Goal: Task Accomplishment & Management: Manage account settings

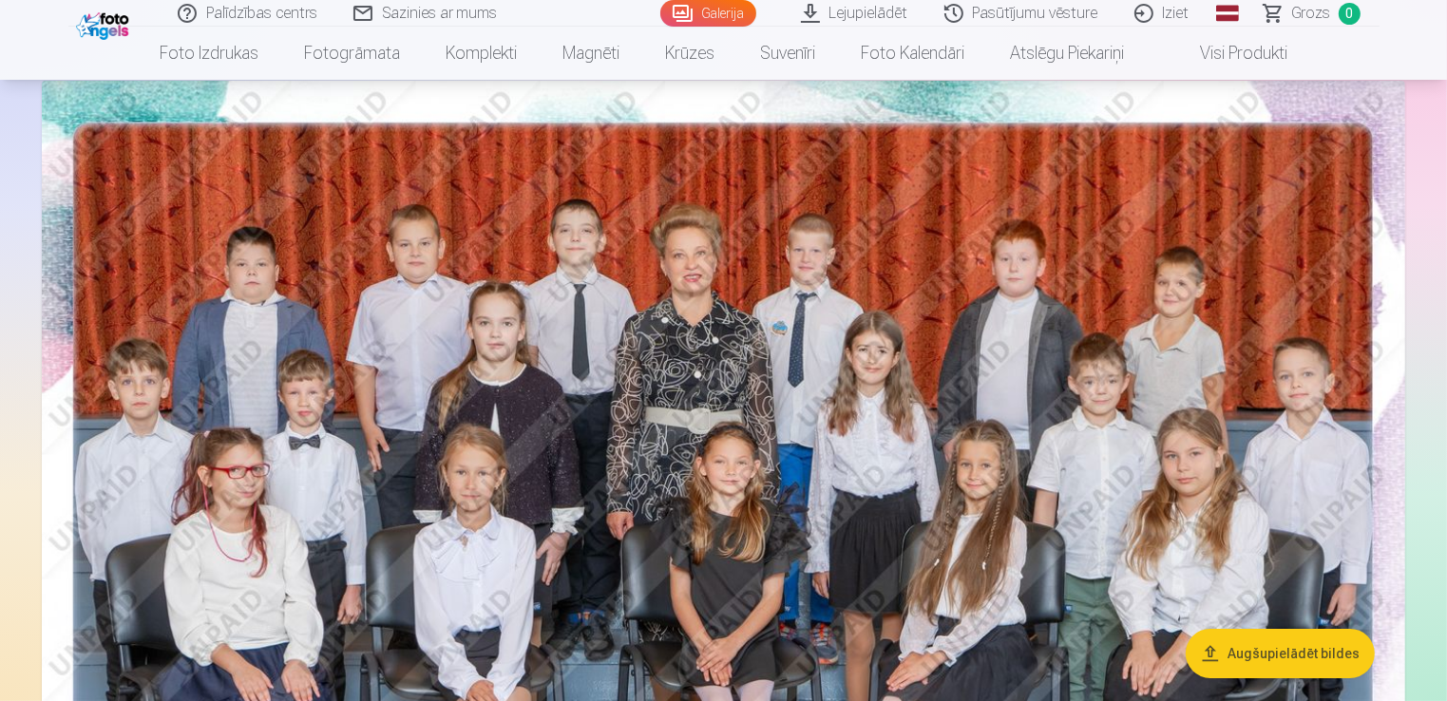
scroll to position [95, 0]
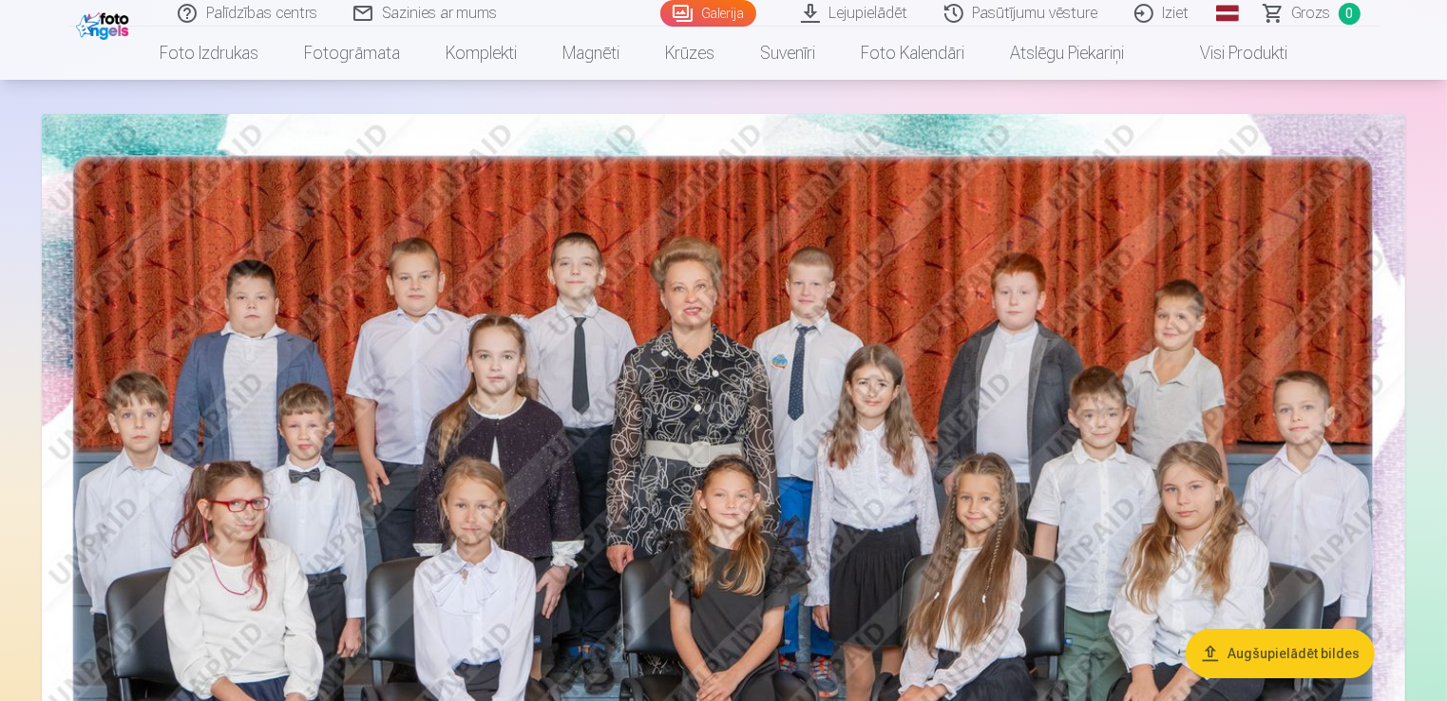
click at [1312, 15] on span "Grozs" at bounding box center [1311, 13] width 39 height 23
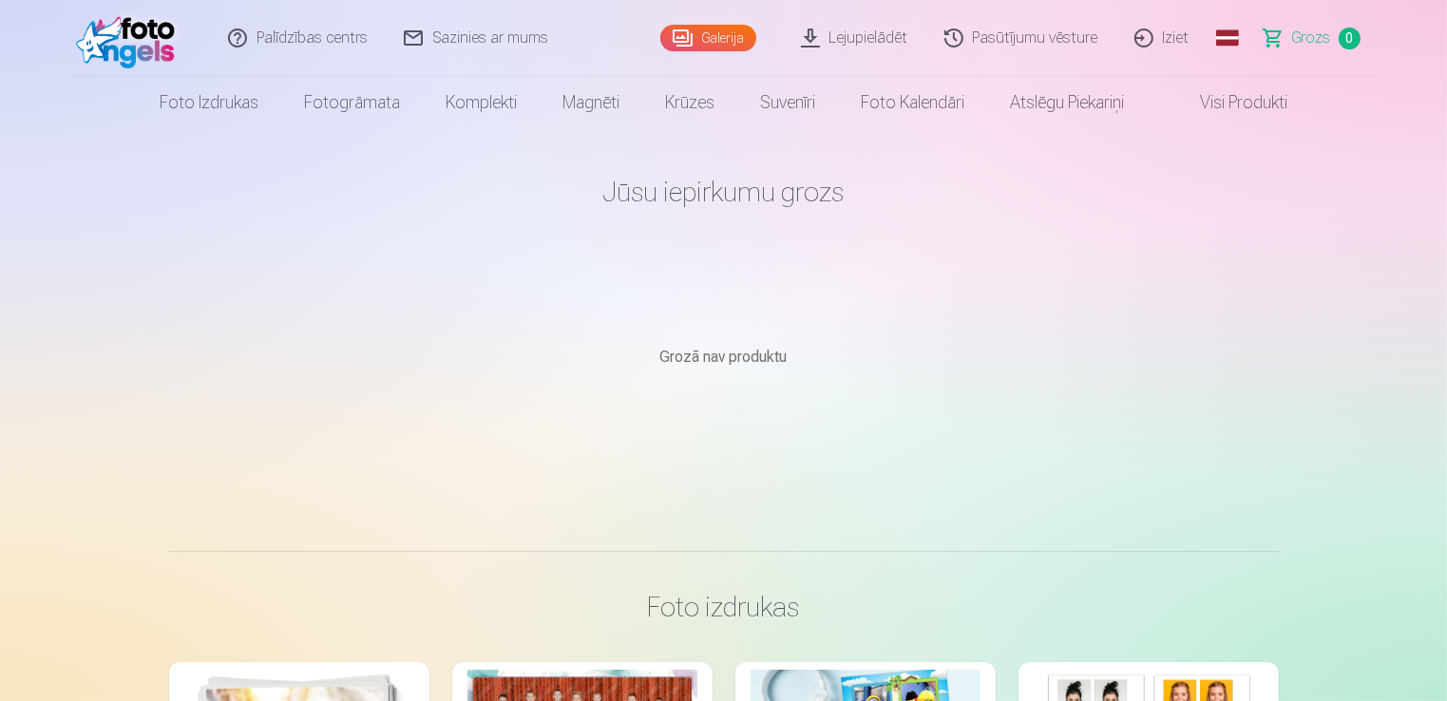
click at [711, 32] on link "Galerija" at bounding box center [708, 38] width 96 height 27
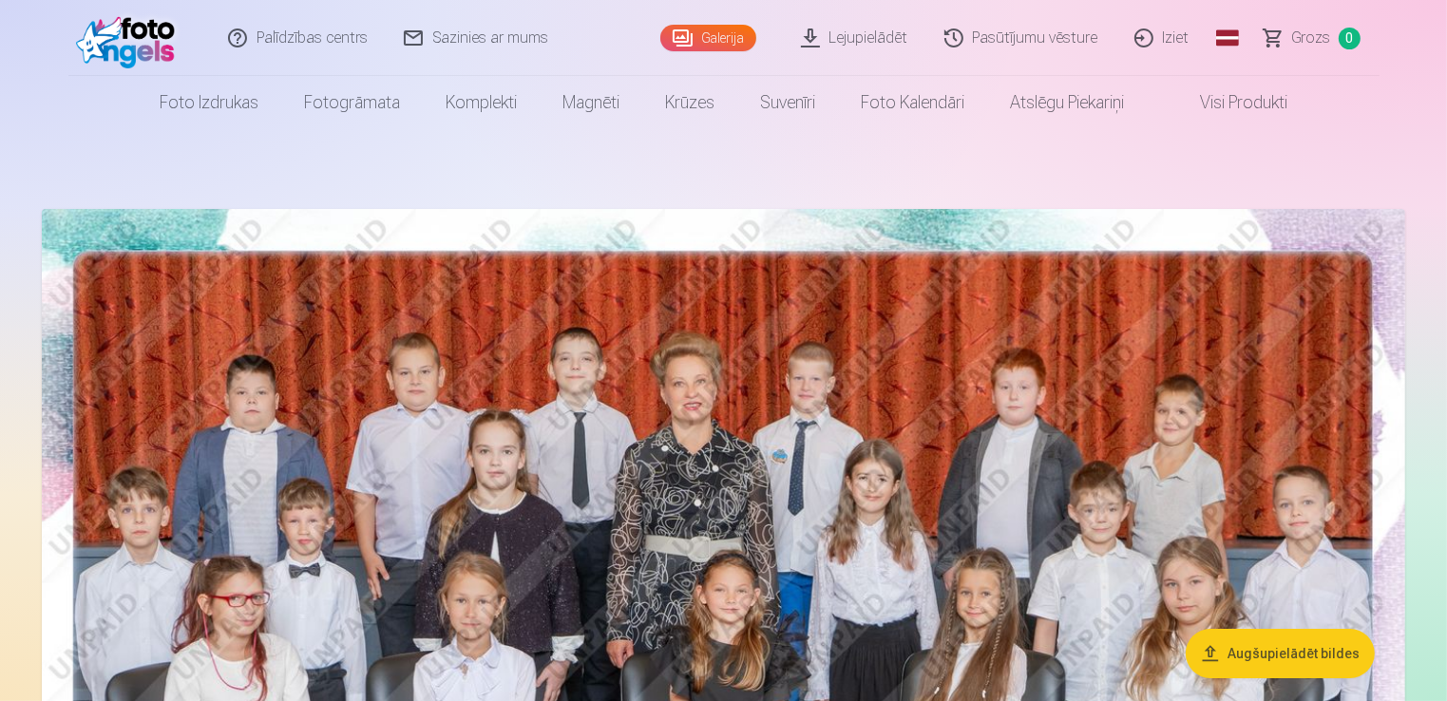
click at [1170, 38] on link "Iziet" at bounding box center [1162, 38] width 91 height 76
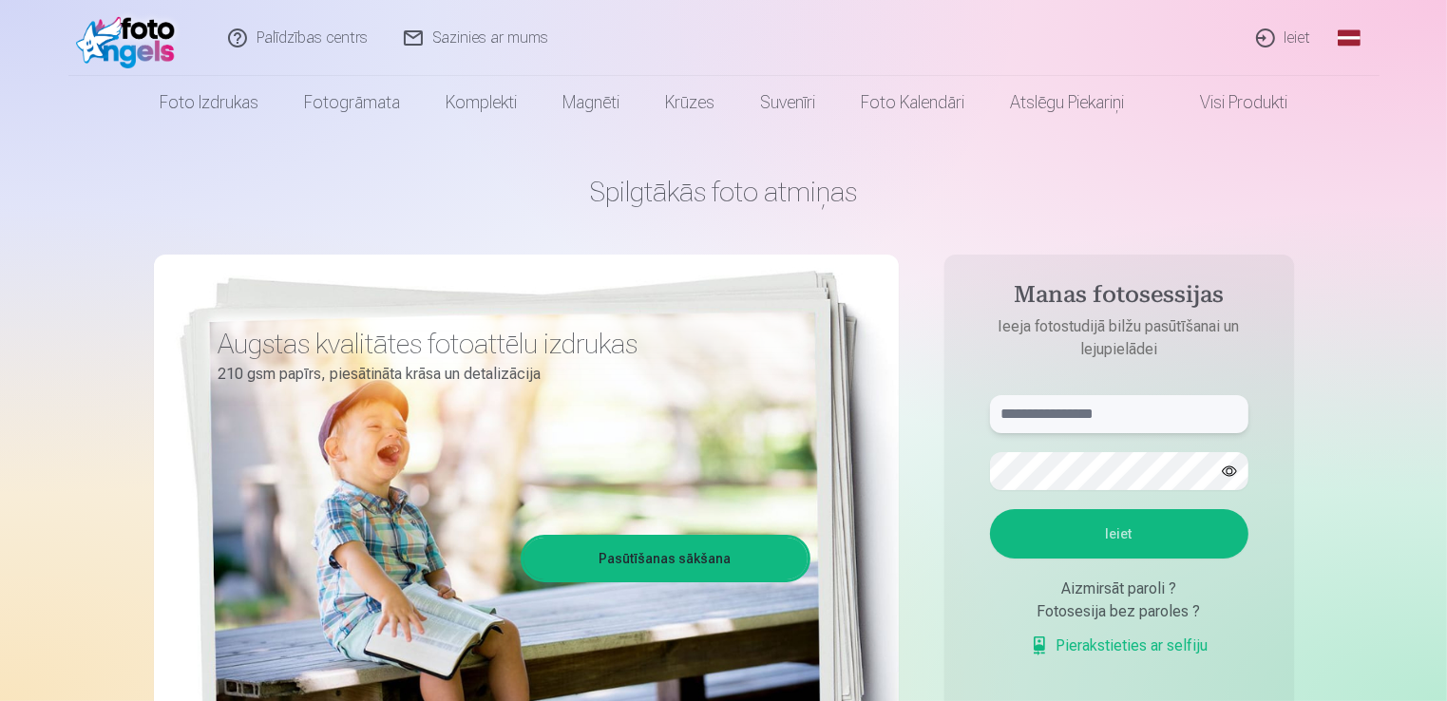
click at [1018, 410] on input "text" at bounding box center [1119, 414] width 258 height 38
type input "**********"
click at [1129, 528] on button "Ieiet" at bounding box center [1119, 533] width 258 height 49
